Goal: Use online tool/utility: Use online tool/utility

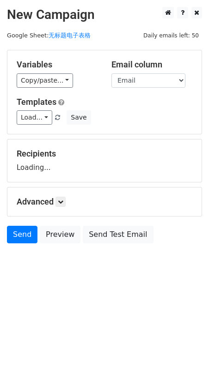
click at [42, 69] on h5 "Variables" at bounding box center [57, 65] width 81 height 10
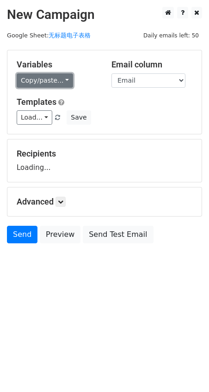
click at [42, 75] on link "Copy/paste..." at bounding box center [45, 80] width 56 height 14
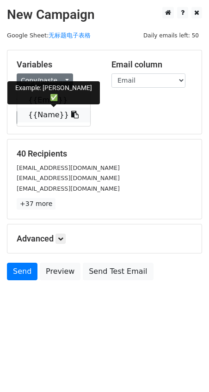
click at [46, 113] on link "{{Name}}" at bounding box center [53, 115] width 73 height 15
